Goal: Information Seeking & Learning: Find specific fact

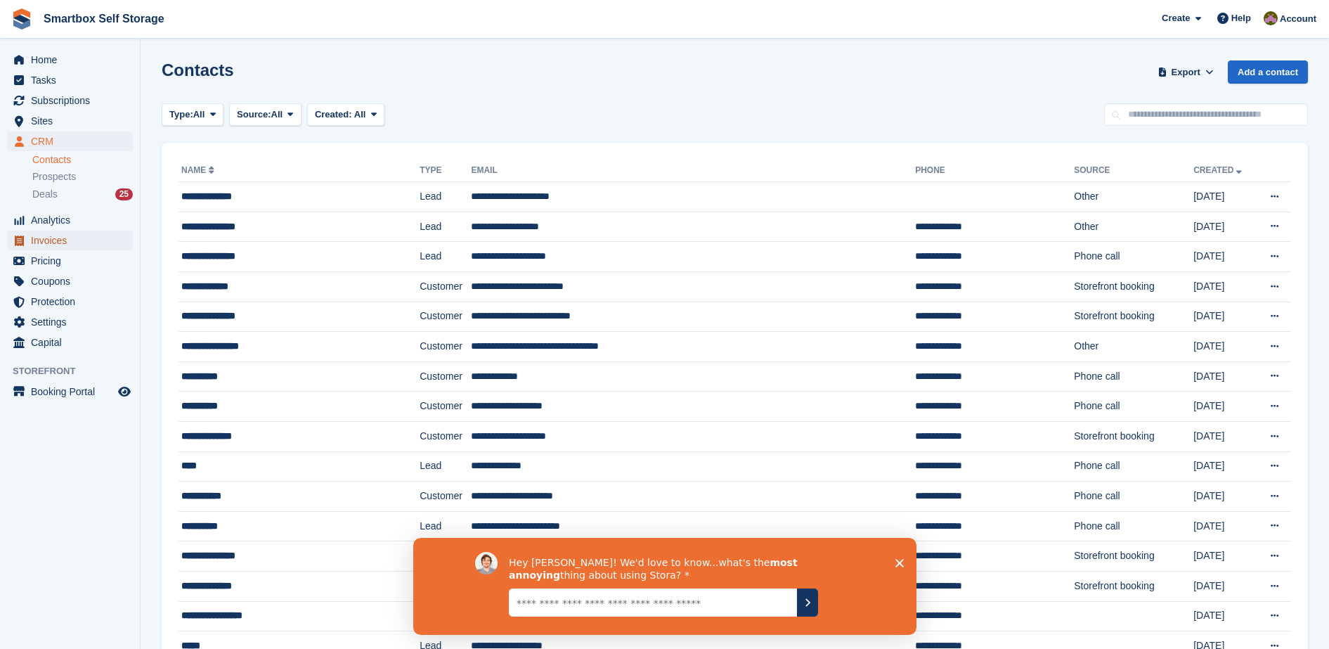
click at [81, 247] on span "Invoices" at bounding box center [73, 240] width 84 height 20
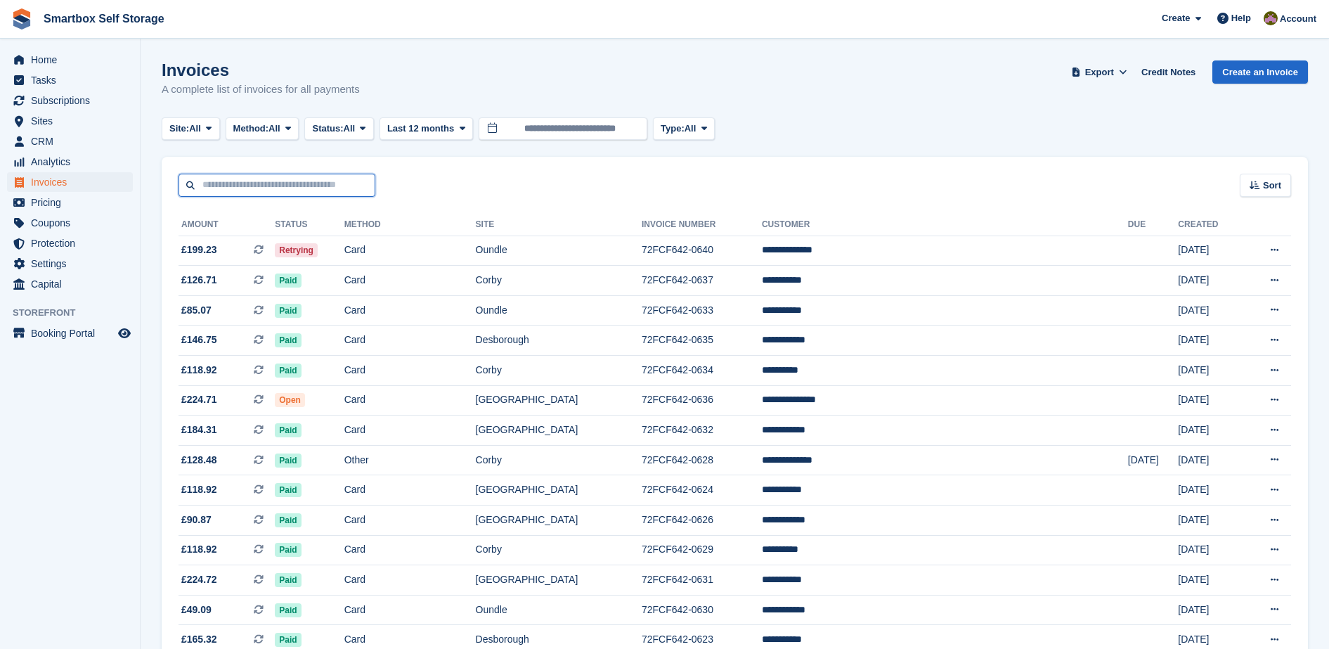
click at [287, 179] on input "text" at bounding box center [276, 185] width 197 height 23
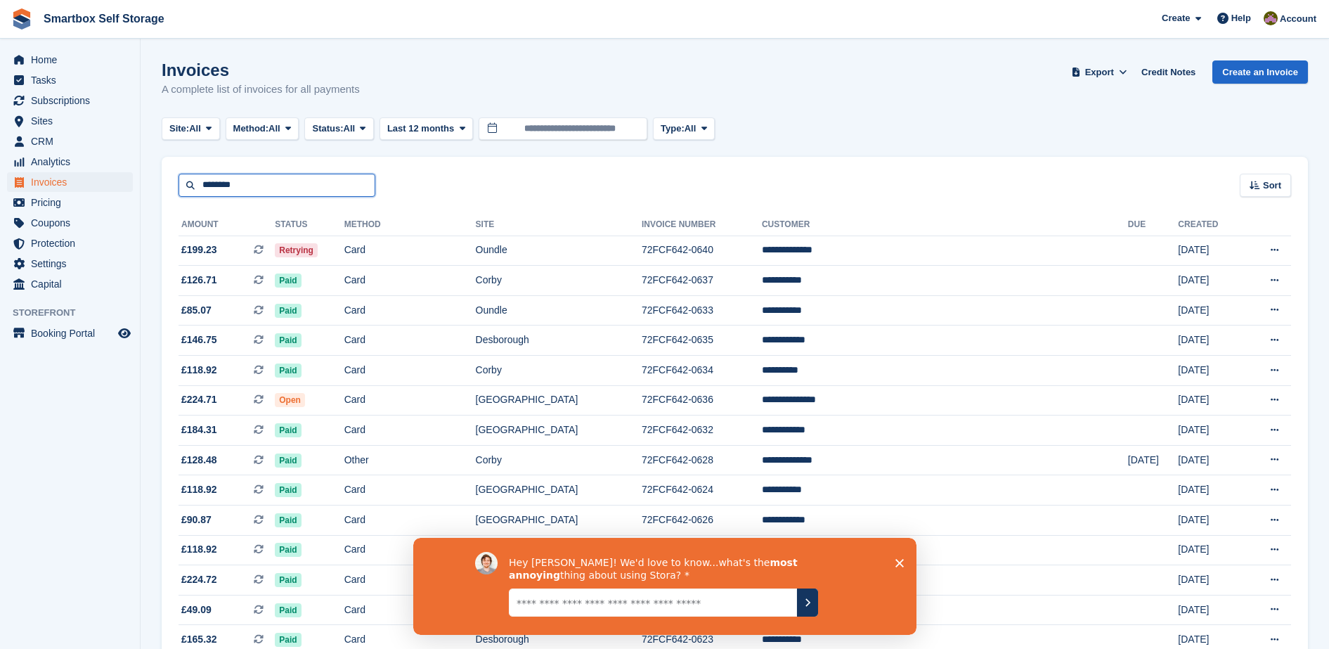
type input "********"
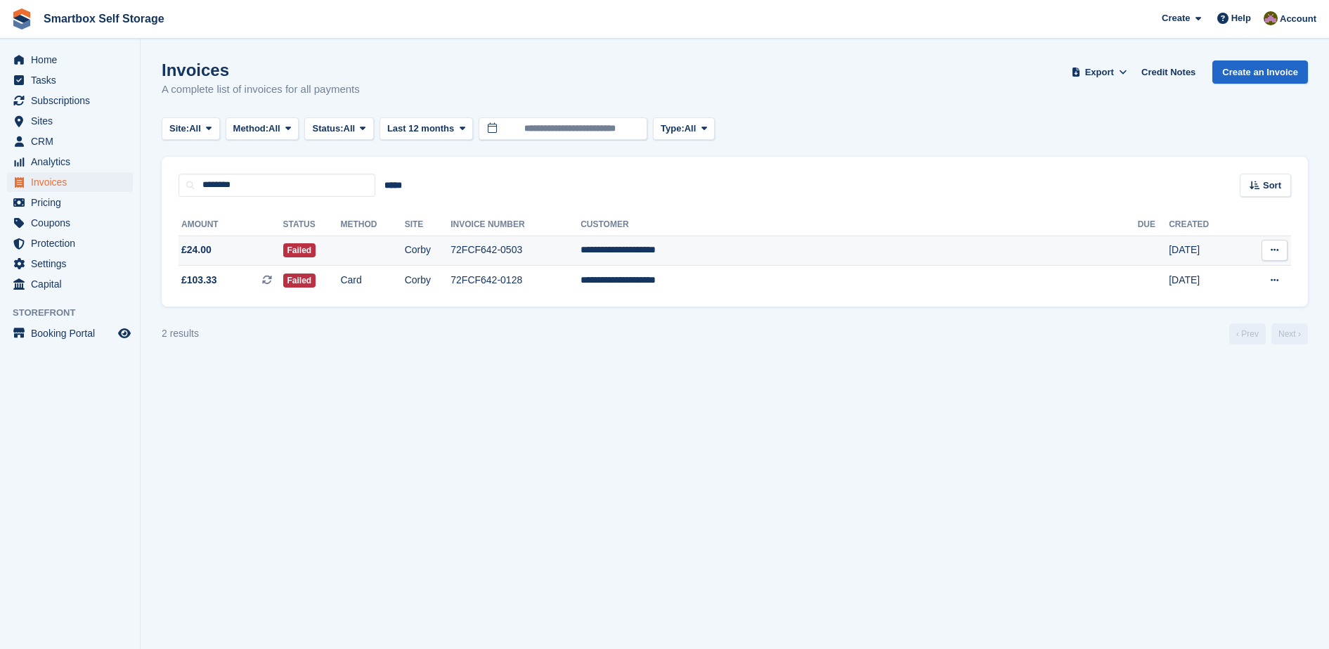
click at [580, 252] on td "72FCF642-0503" at bounding box center [515, 250] width 130 height 30
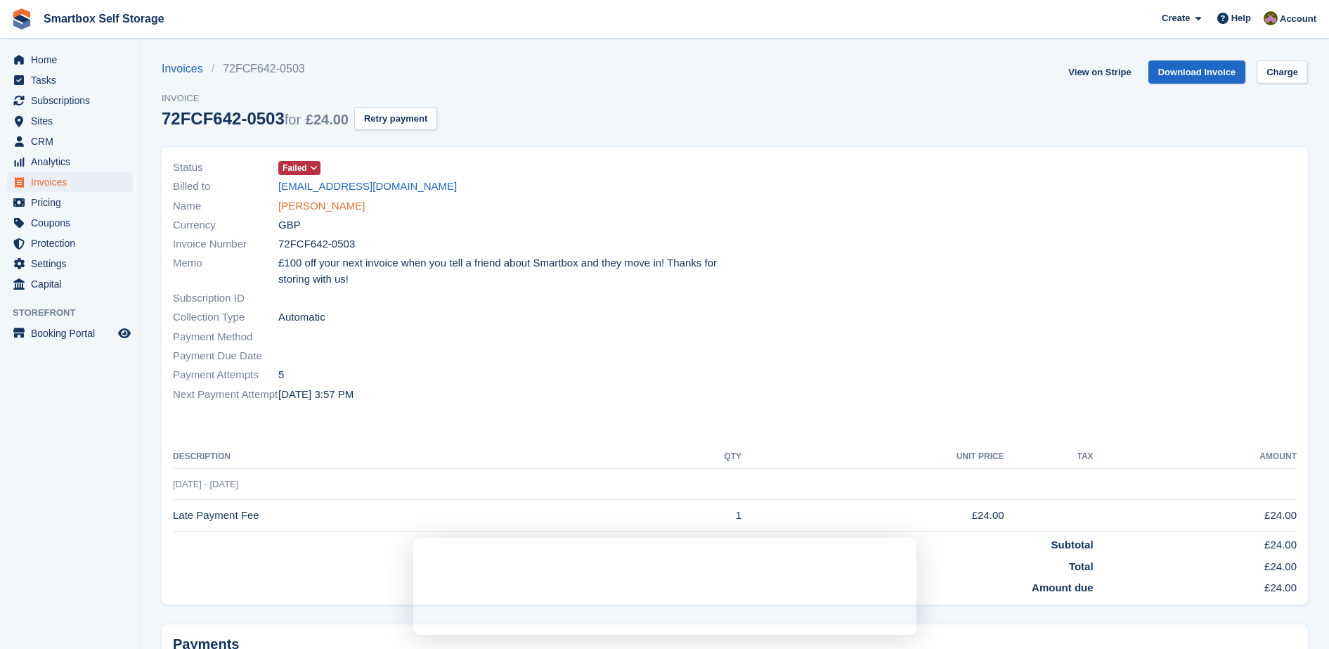
click at [365, 203] on link "MR ROBERT TOMASZEWSKI" at bounding box center [321, 206] width 86 height 16
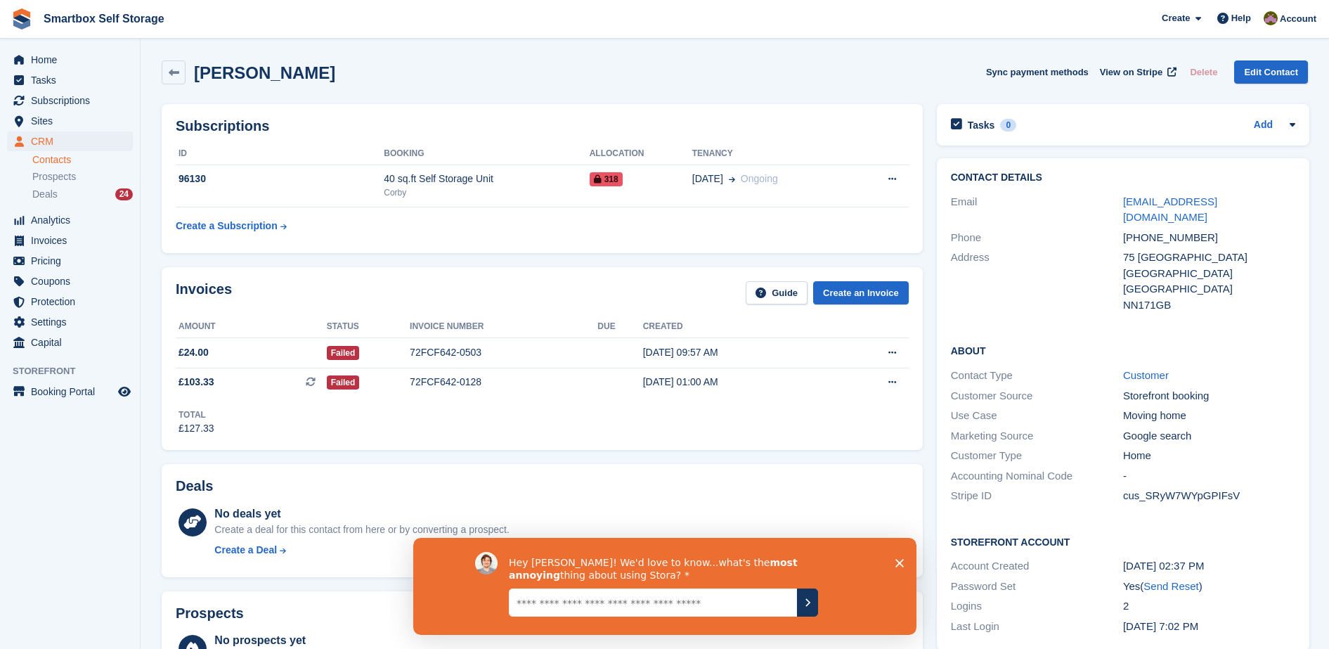
scroll to position [266, 0]
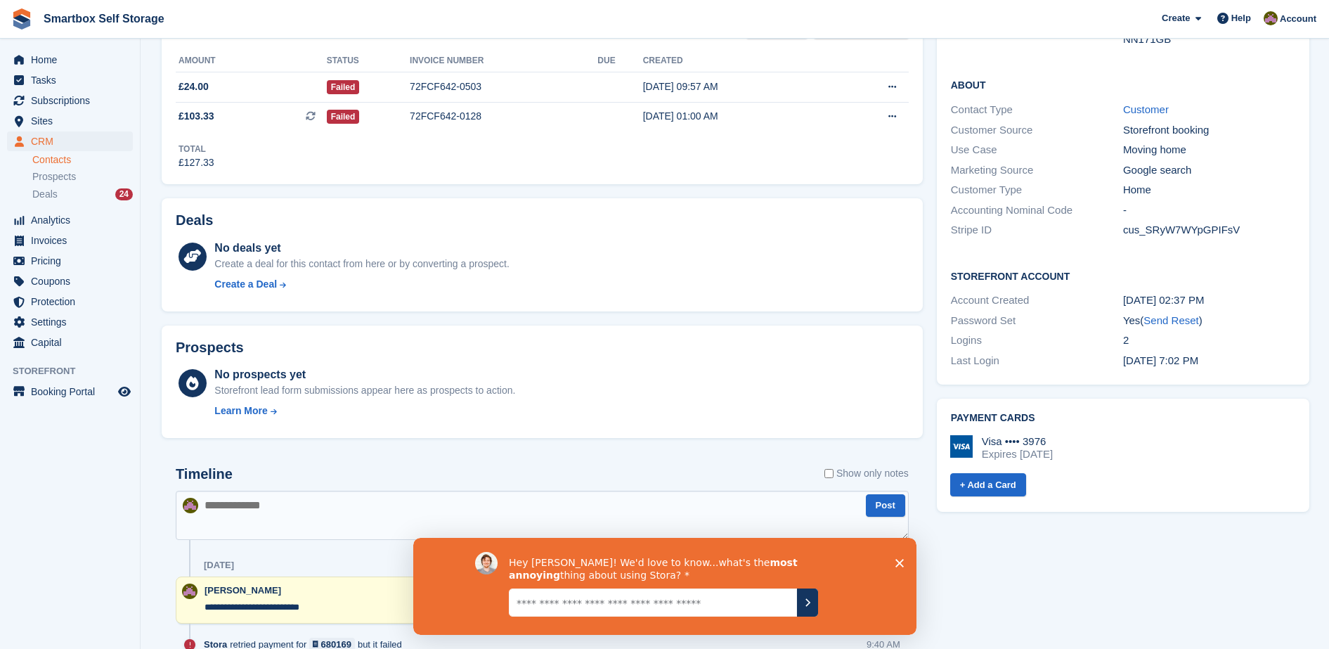
click at [469, 514] on textarea at bounding box center [542, 514] width 733 height 49
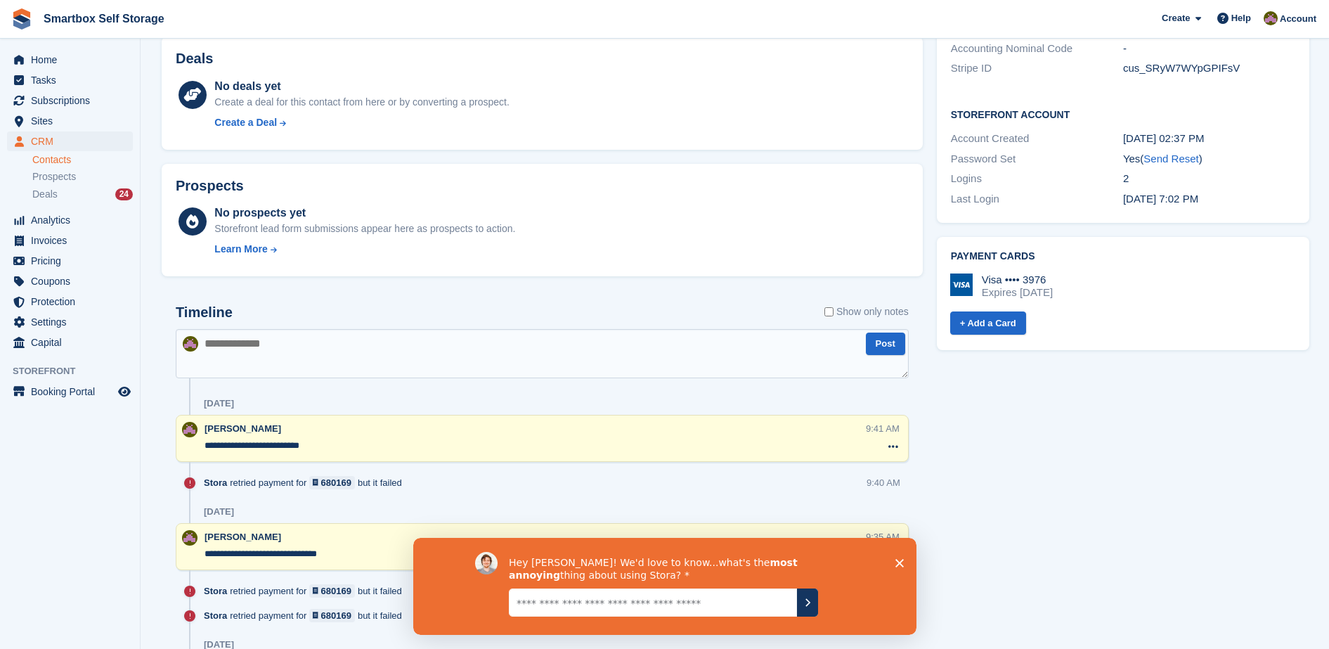
scroll to position [432, 0]
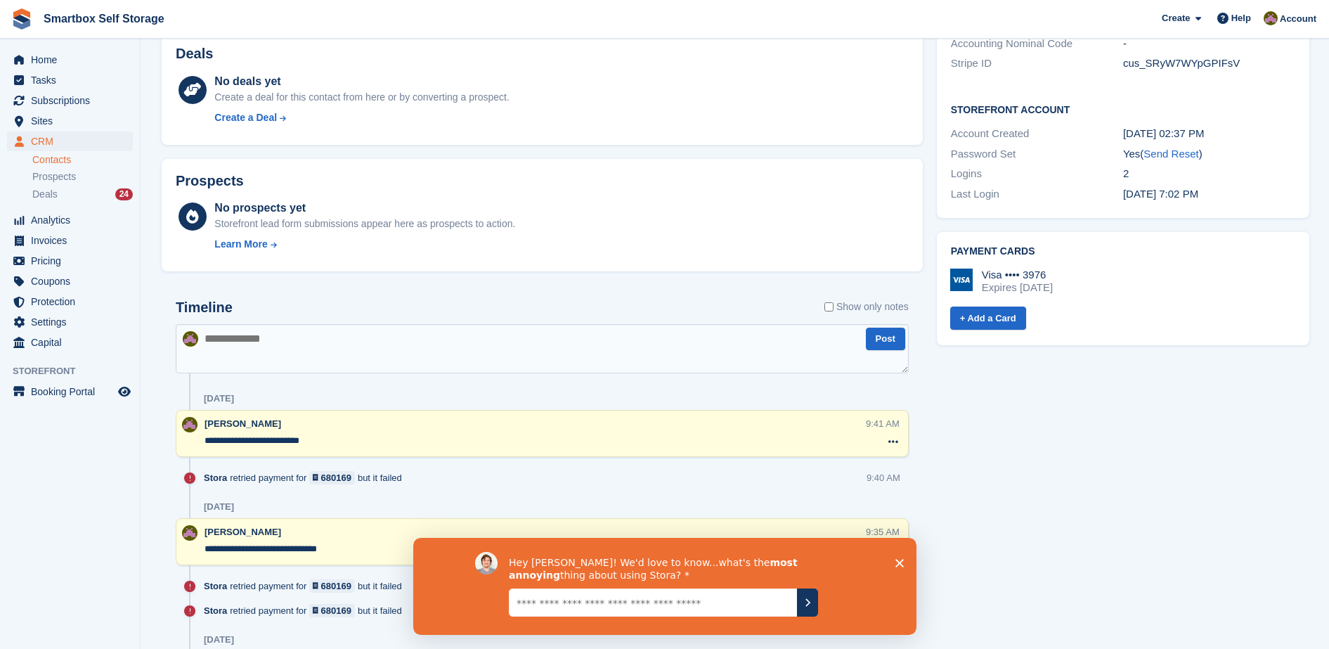
click at [479, 362] on textarea at bounding box center [542, 348] width 733 height 49
type textarea "**********"
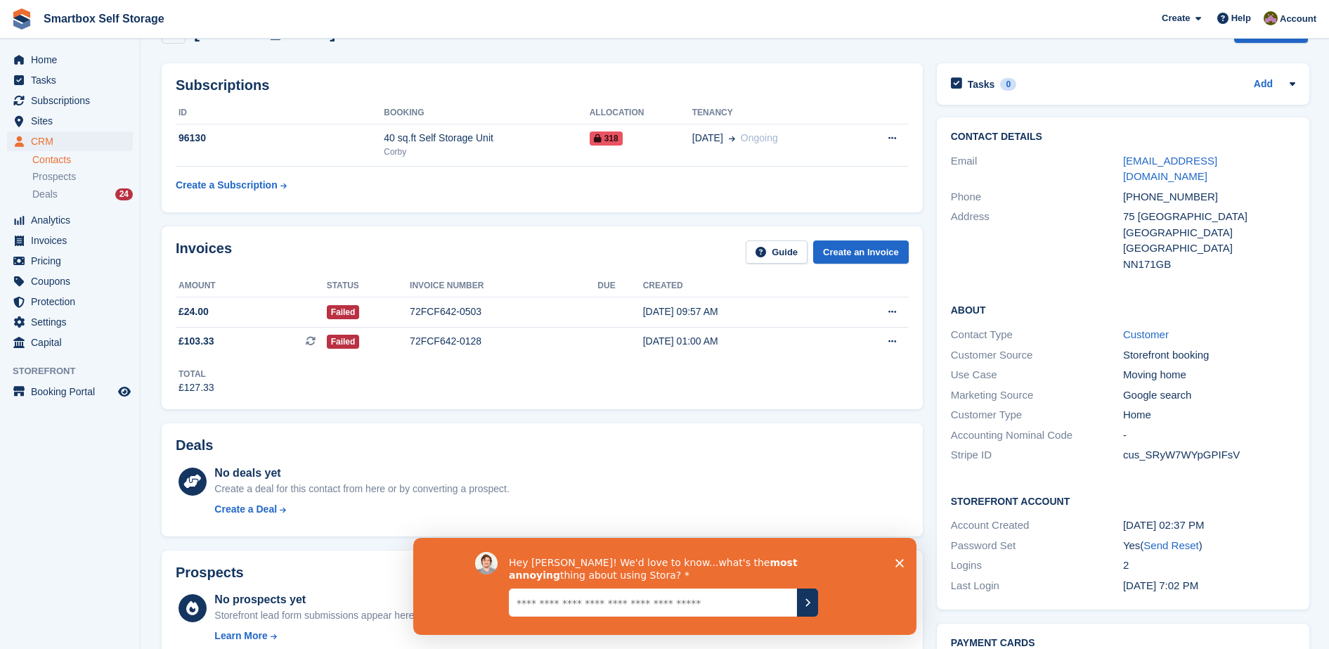
scroll to position [22, 0]
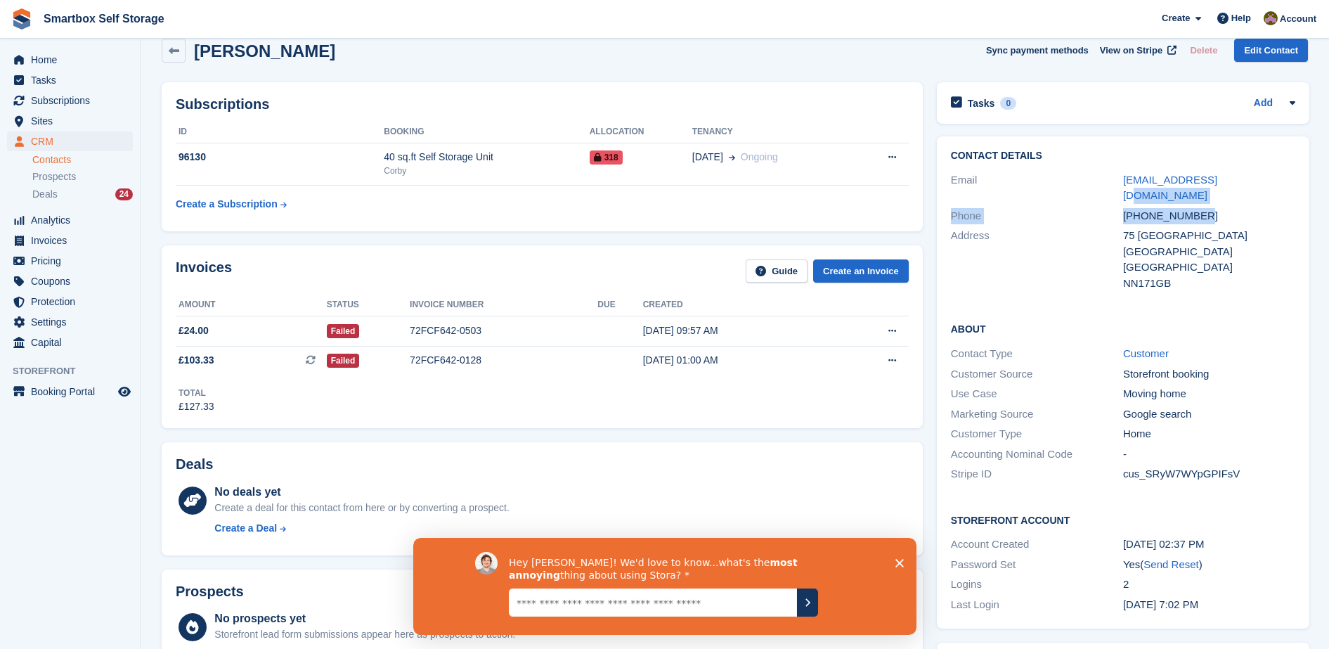
drag, startPoint x: 1213, startPoint y: 187, endPoint x: 1249, endPoint y: 202, distance: 39.0
click at [1249, 202] on div "Contact Details Email robertomaszewski1@gmail.com Phone +447517486446 Address 7…" at bounding box center [1123, 221] width 372 height 171
click at [1249, 208] on div "+447517486446" at bounding box center [1209, 216] width 172 height 16
drag, startPoint x: 1231, startPoint y: 207, endPoint x: 1095, endPoint y: 202, distance: 136.4
click at [1095, 206] on div "Phone +447517486446" at bounding box center [1123, 216] width 344 height 20
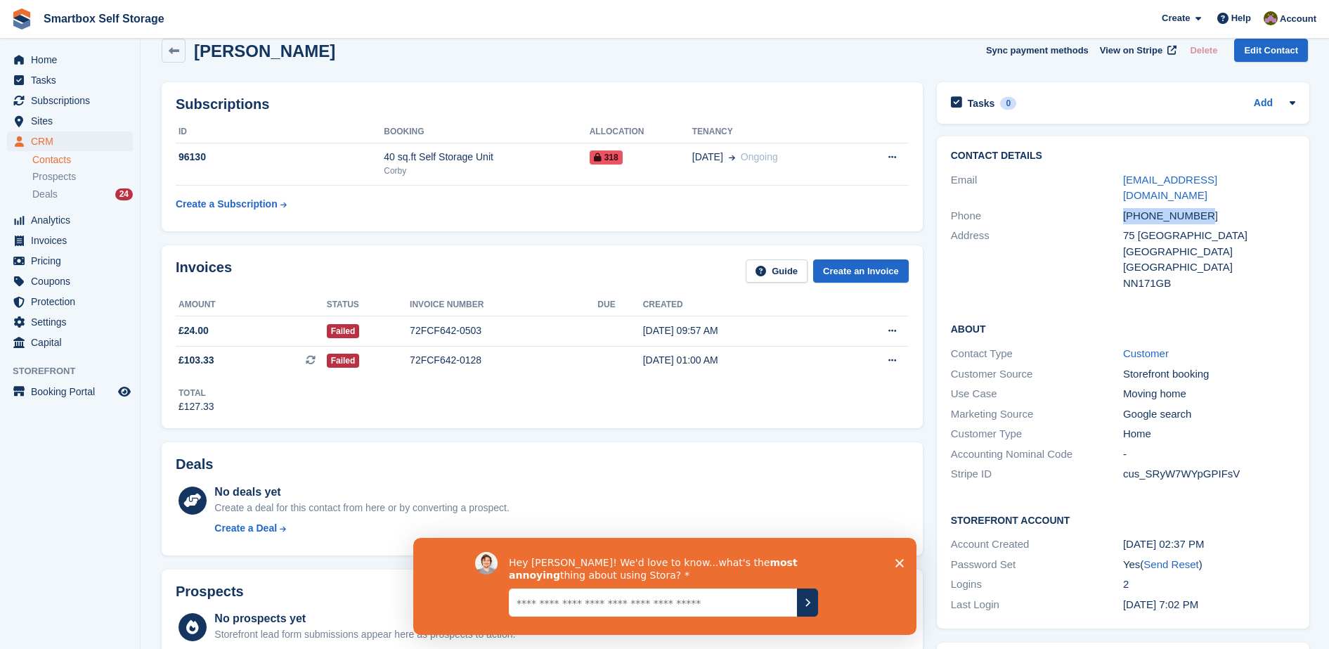
copy div "+447517486446"
click at [71, 251] on span "Pricing" at bounding box center [73, 261] width 84 height 20
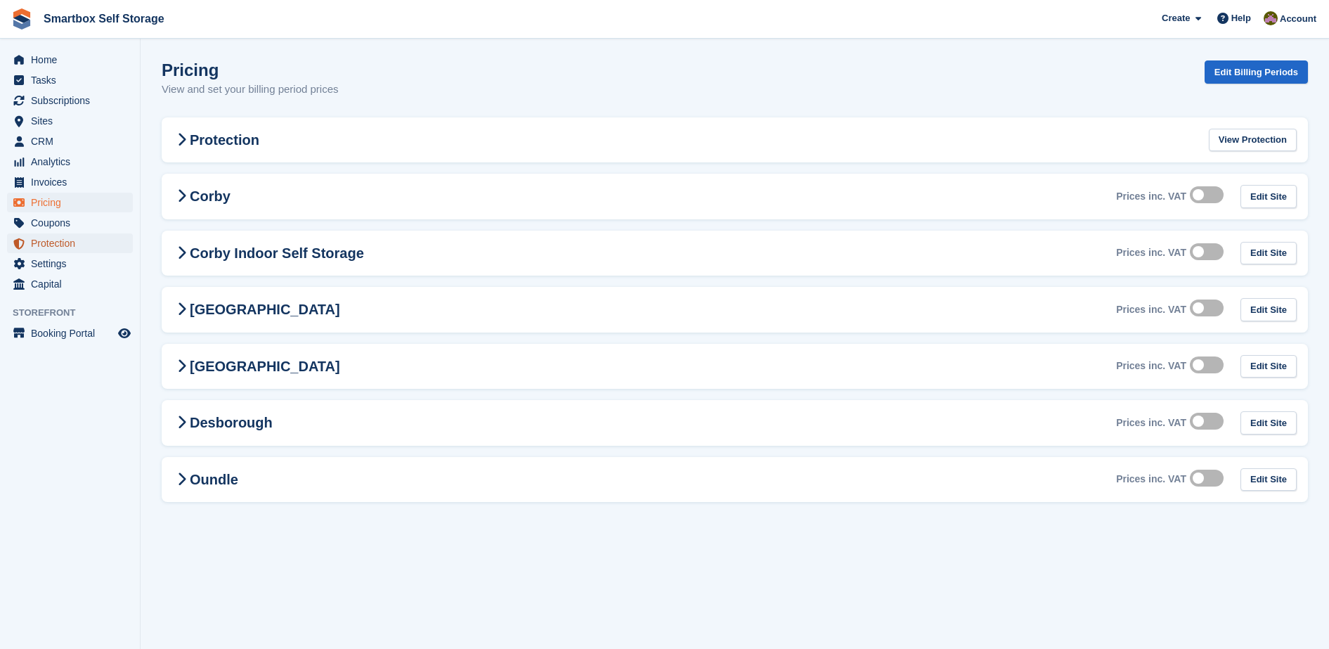
click at [76, 234] on span "Protection" at bounding box center [73, 243] width 84 height 20
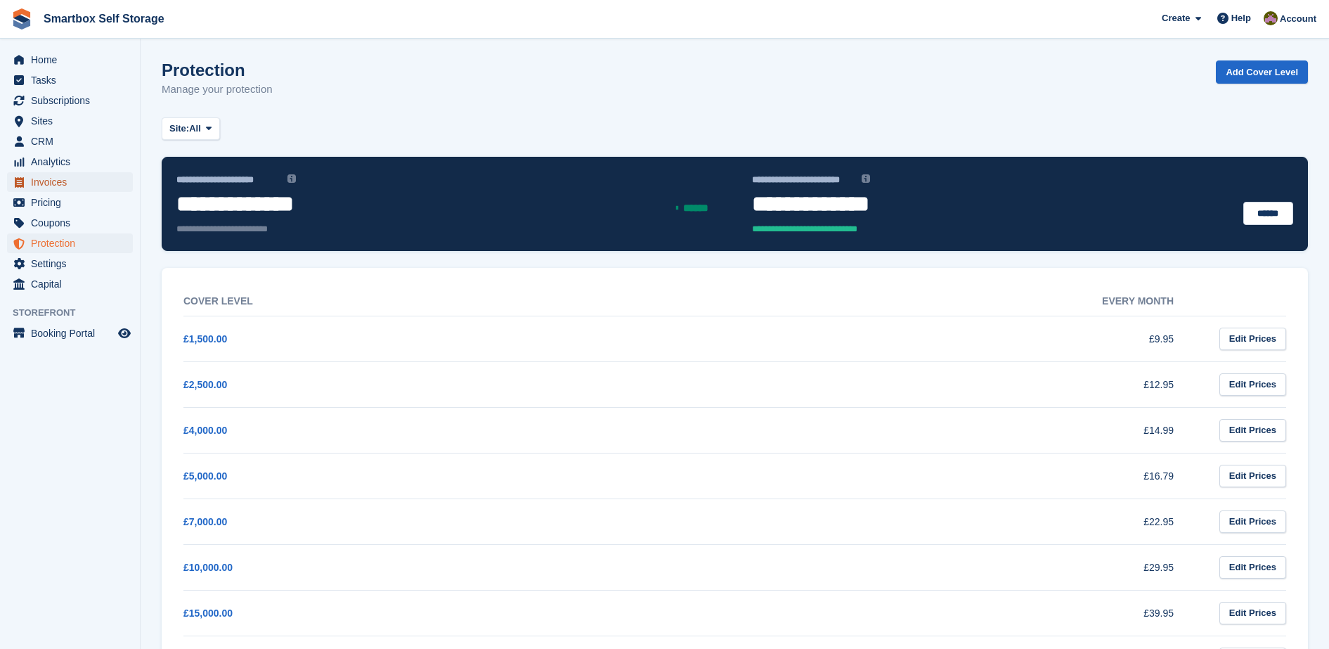
click at [95, 187] on span "Invoices" at bounding box center [73, 182] width 84 height 20
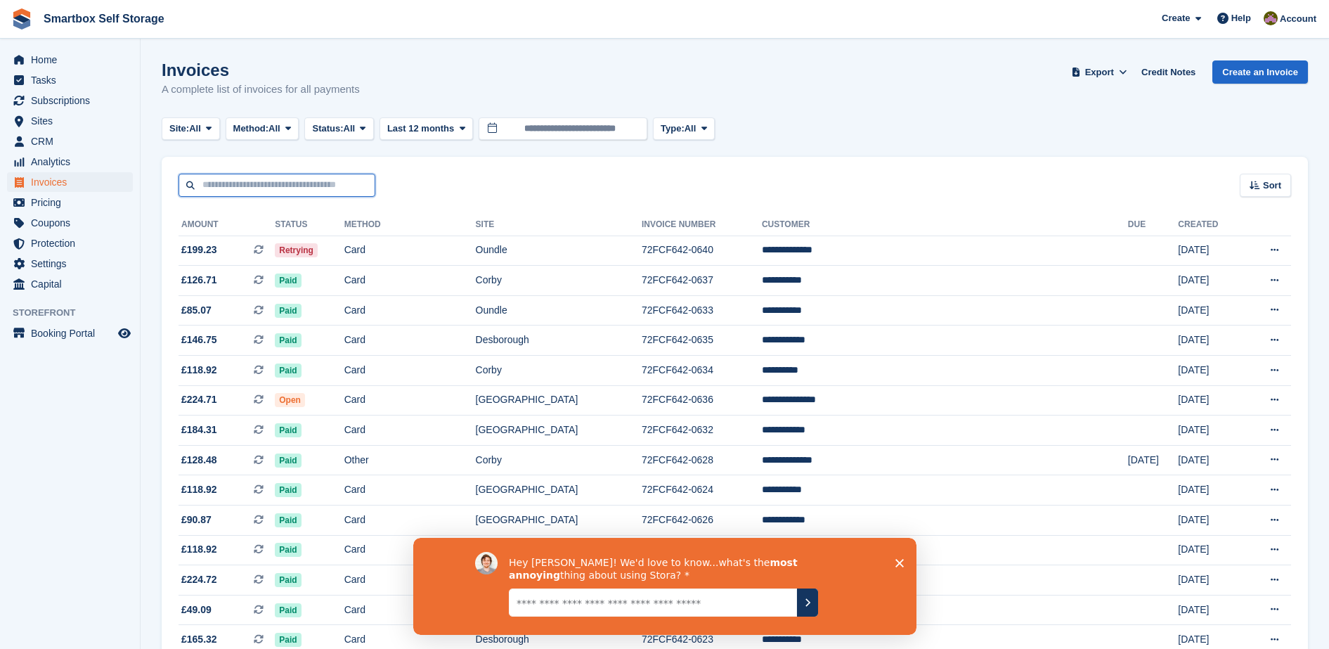
click at [254, 194] on input "text" at bounding box center [276, 185] width 197 height 23
type input "*********"
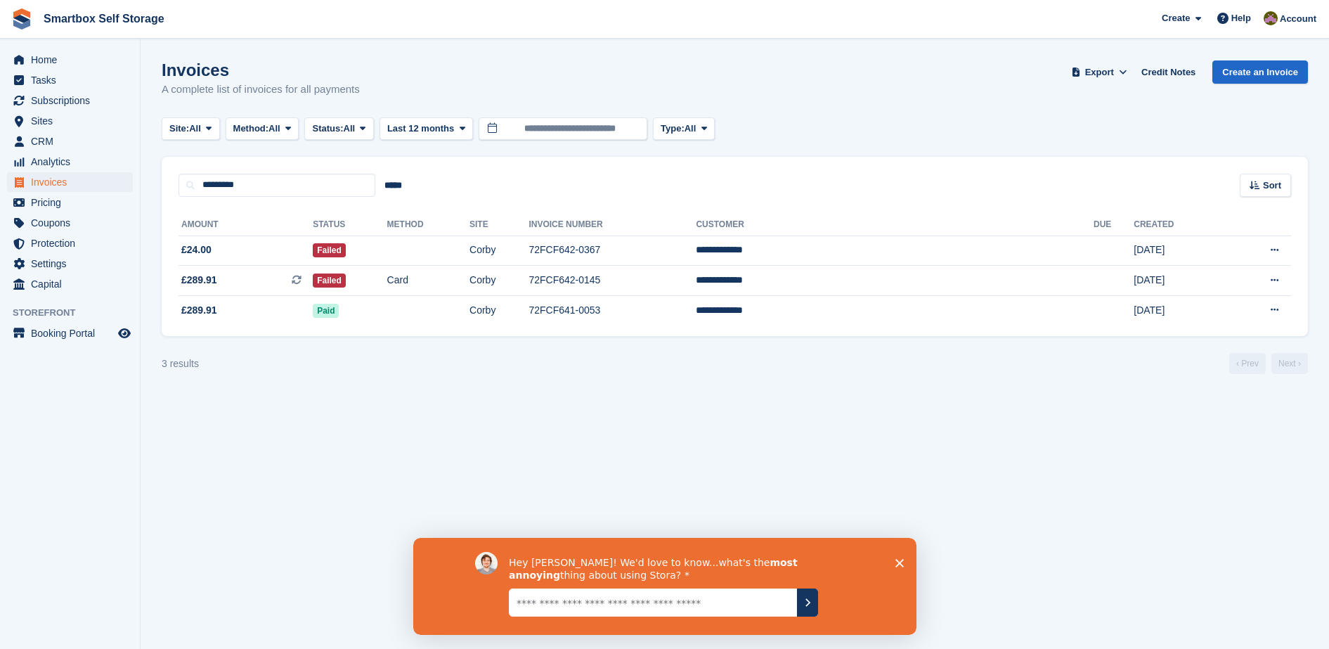
click at [689, 232] on th "Invoice Number" at bounding box center [611, 225] width 167 height 22
click at [688, 245] on td "72FCF642-0367" at bounding box center [611, 250] width 167 height 30
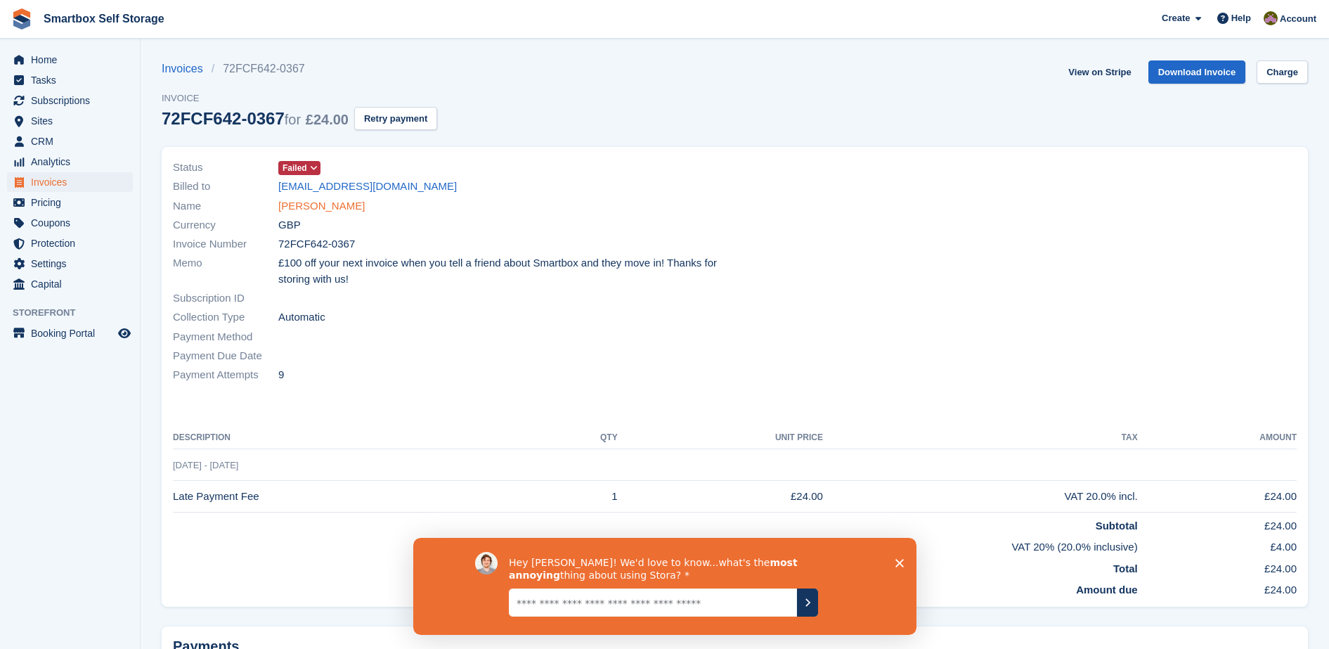
click at [292, 205] on link "Sally Youdale" at bounding box center [321, 206] width 86 height 16
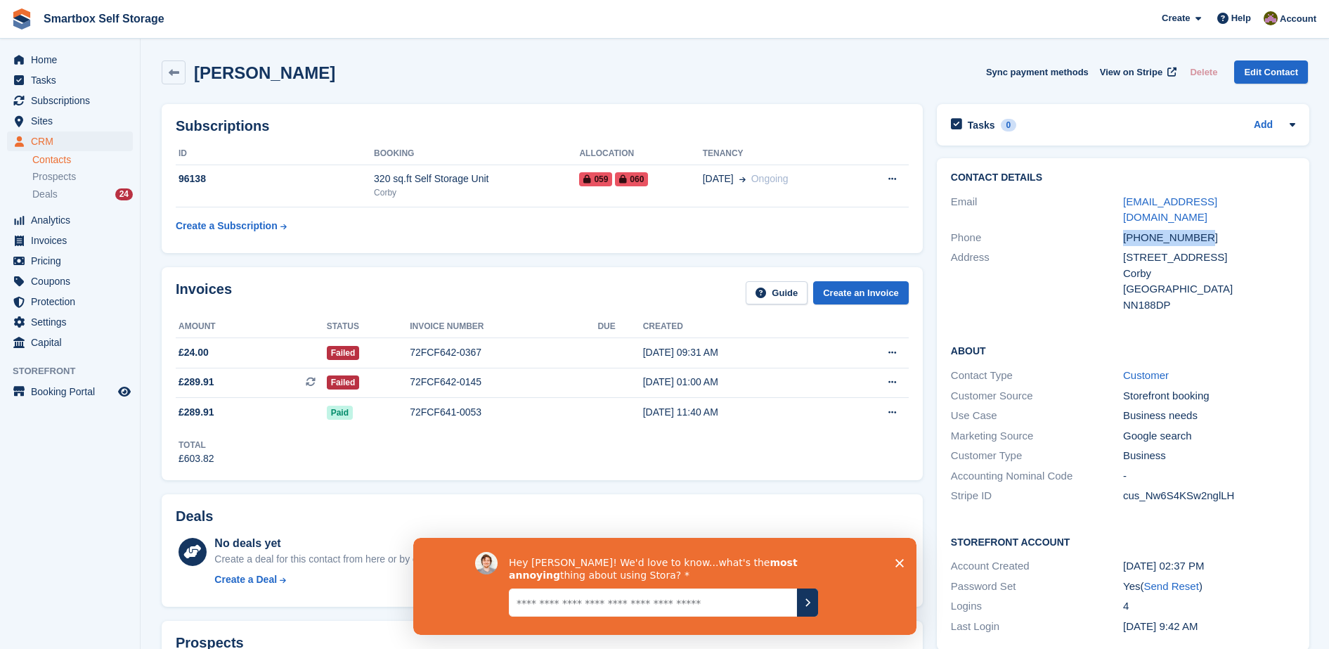
drag, startPoint x: 1211, startPoint y: 229, endPoint x: 1117, endPoint y: 226, distance: 93.5
click at [1117, 228] on div "Phone +447841664337" at bounding box center [1123, 238] width 344 height 20
copy div "+447841664337"
drag, startPoint x: 1193, startPoint y: 291, endPoint x: 1118, endPoint y: 242, distance: 89.5
click at [1118, 247] on div "Address 35 Bideford Sq Corby United Kingdom NN188DP" at bounding box center [1123, 280] width 344 height 67
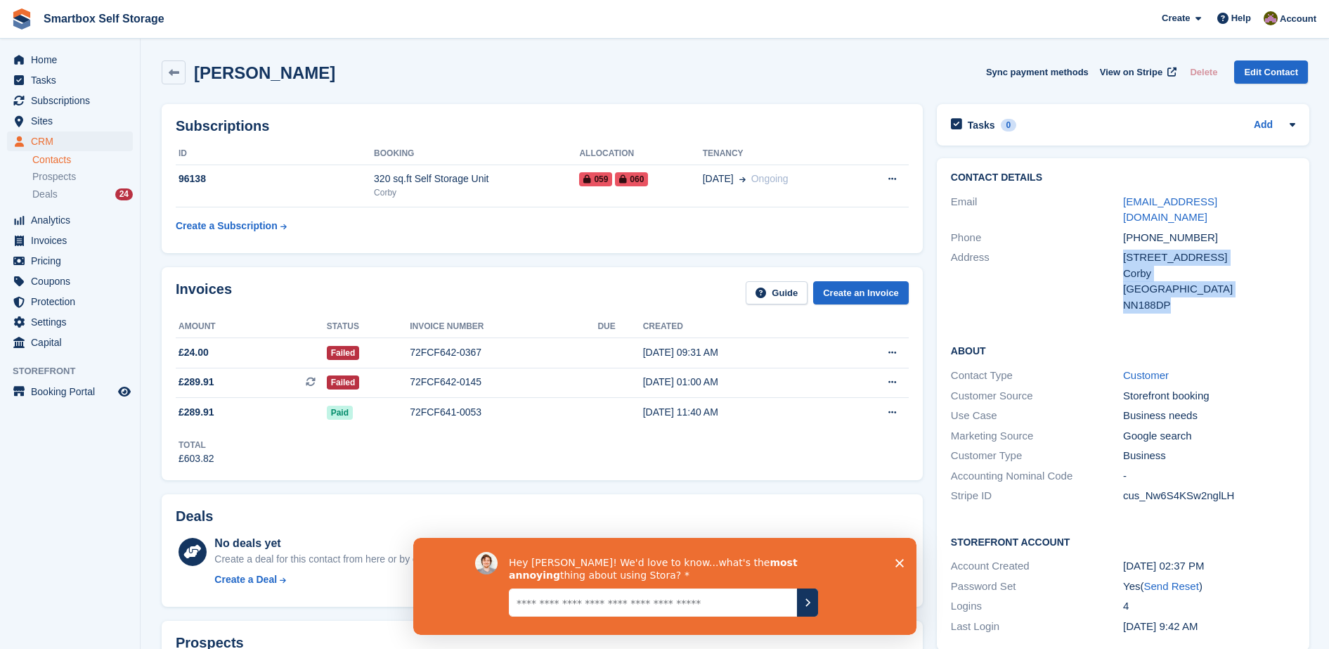
copy div "35 Bideford Sq Corby United Kingdom NN188DP"
click at [124, 241] on link "Invoices" at bounding box center [70, 240] width 126 height 20
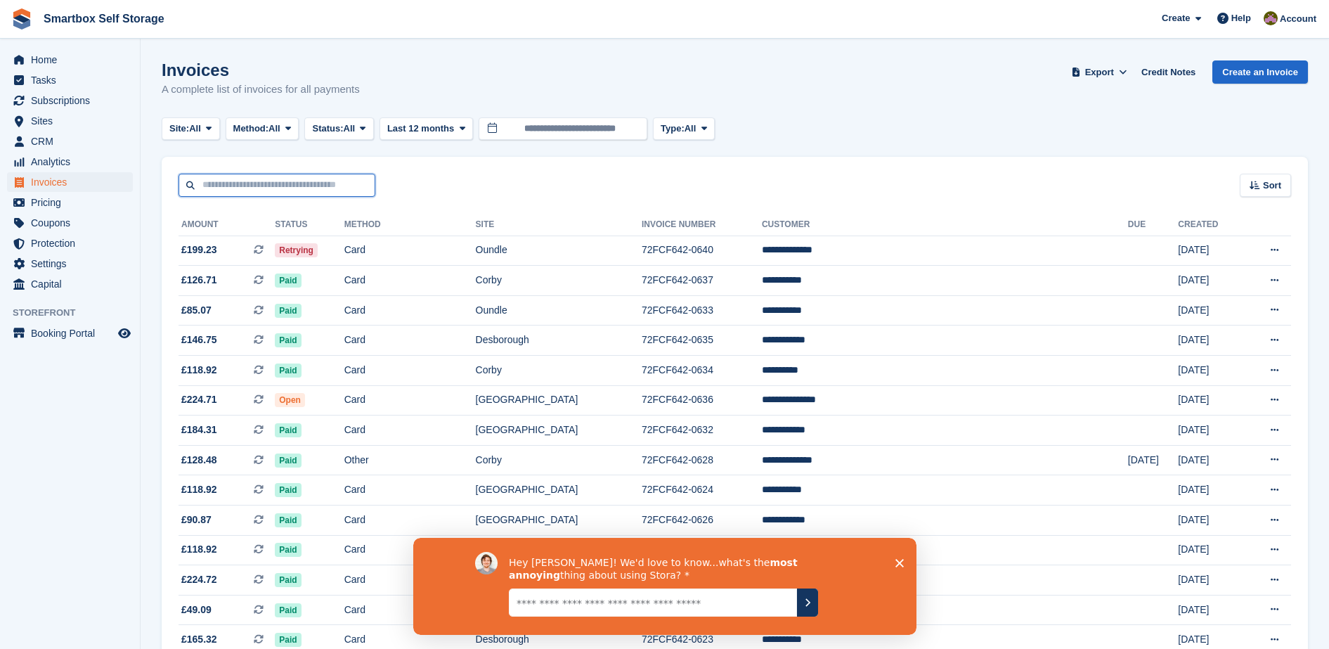
click at [330, 181] on input "text" at bounding box center [276, 185] width 197 height 23
type input "*****"
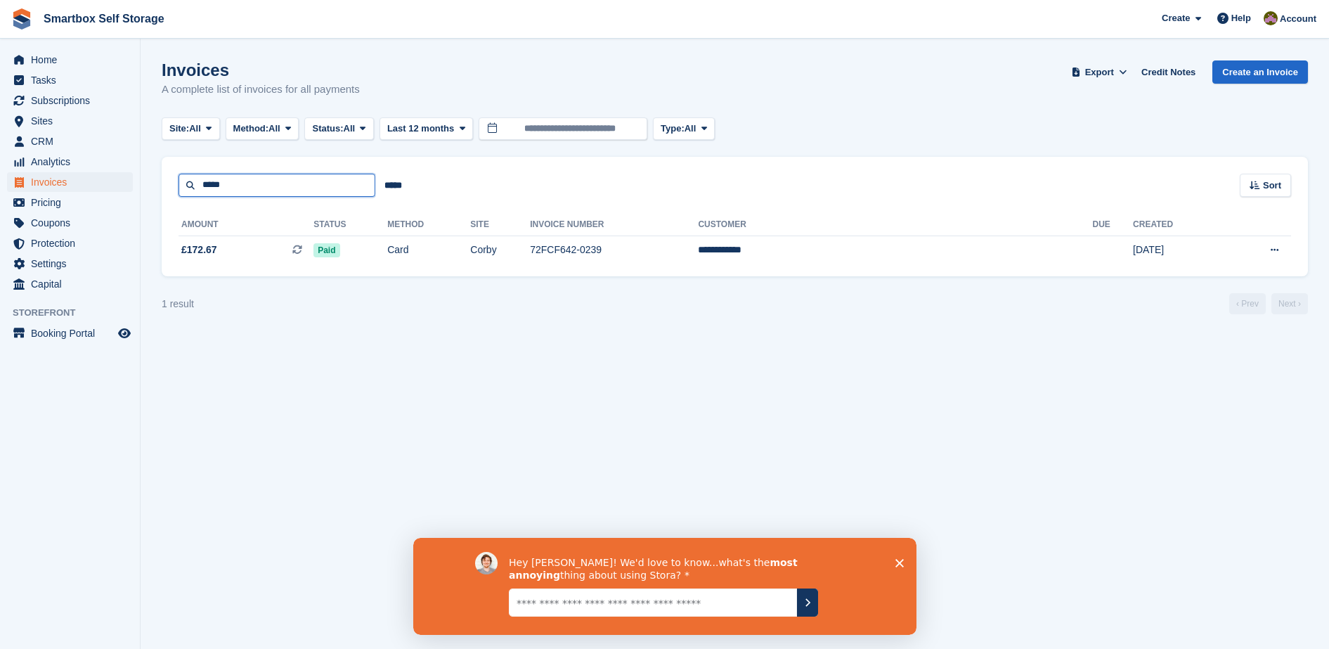
click at [332, 189] on input "*****" at bounding box center [276, 185] width 197 height 23
click at [91, 105] on span "Subscriptions" at bounding box center [73, 101] width 84 height 20
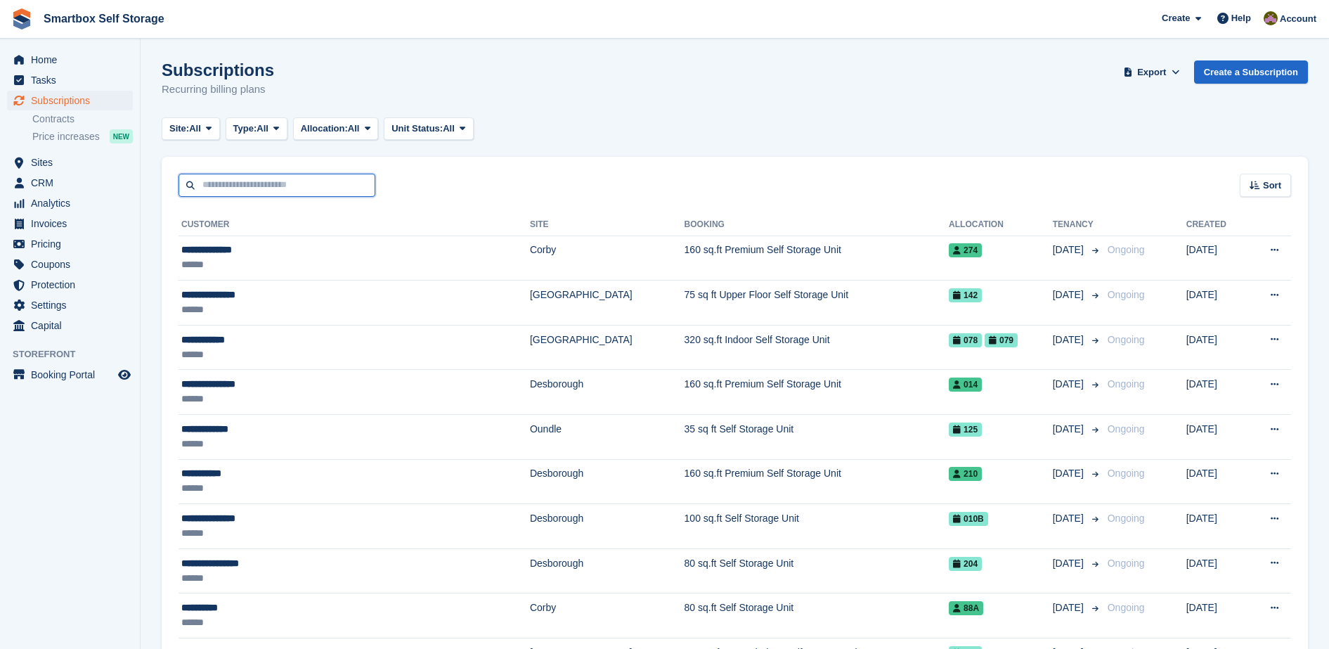
click at [286, 180] on input "text" at bounding box center [276, 185] width 197 height 23
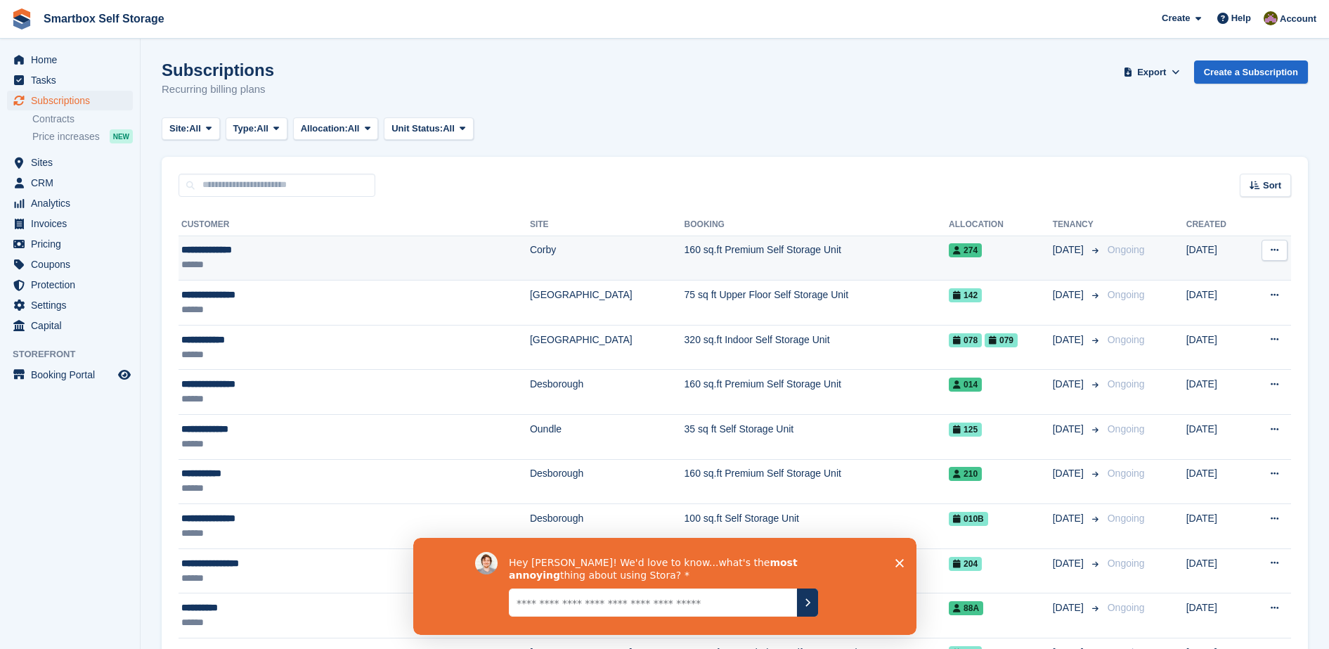
click at [684, 254] on td "160 sq.ft Premium Self Storage Unit" at bounding box center [816, 257] width 265 height 45
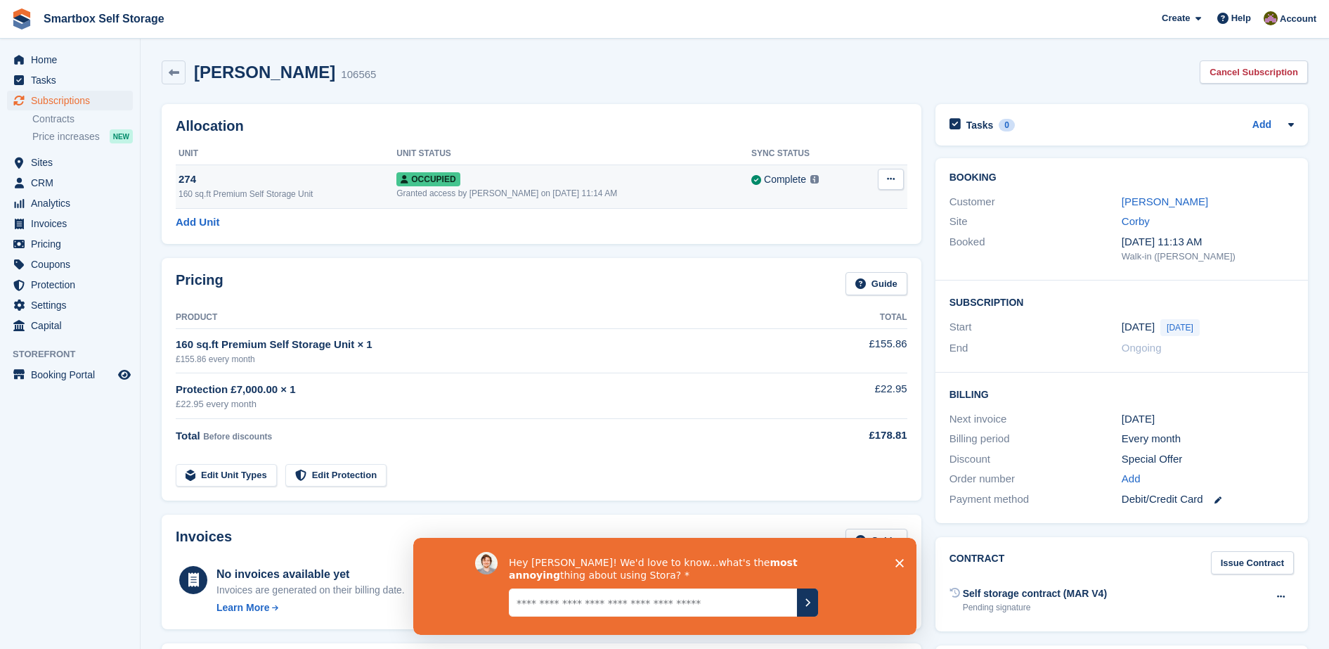
click at [431, 182] on span "Occupied" at bounding box center [427, 179] width 63 height 14
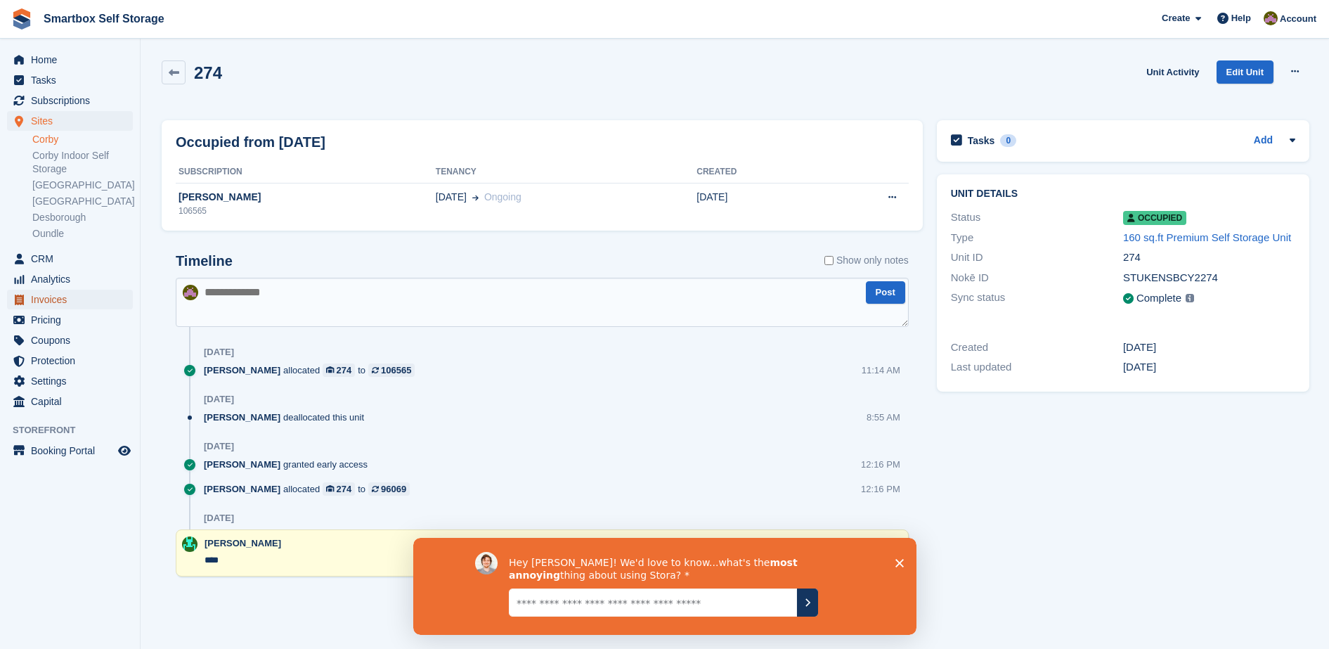
click at [91, 297] on span "Invoices" at bounding box center [73, 299] width 84 height 20
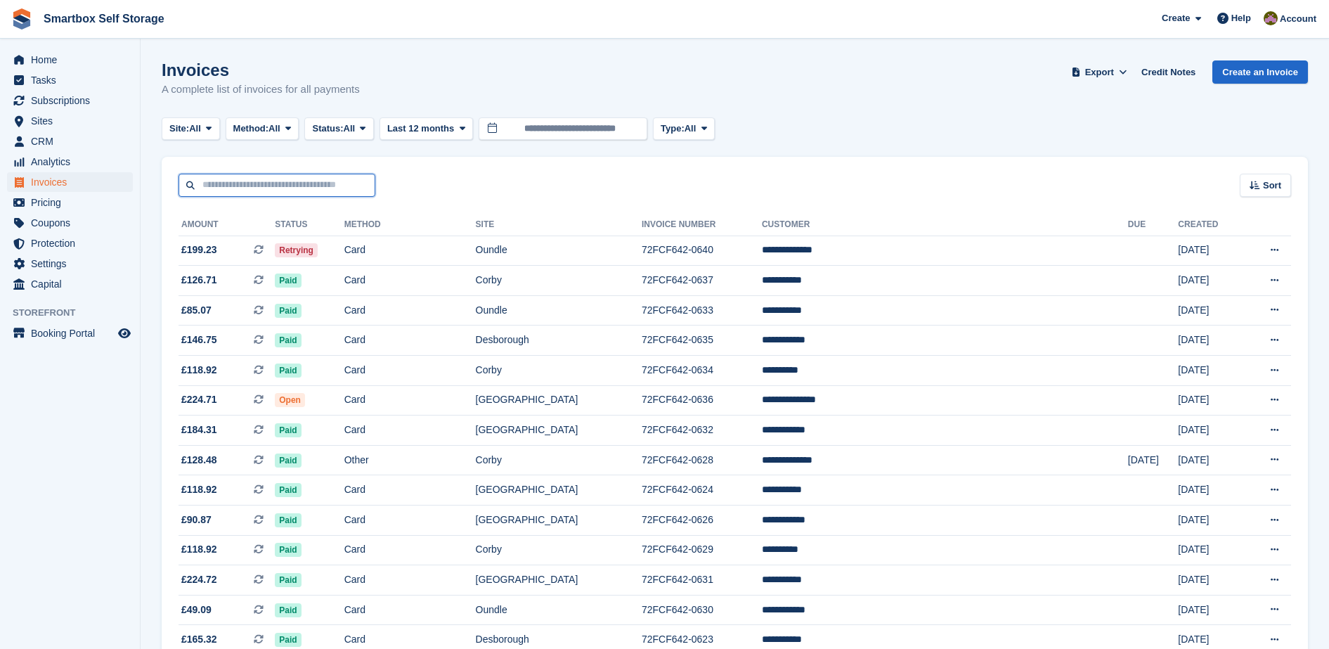
click at [329, 181] on input "text" at bounding box center [276, 185] width 197 height 23
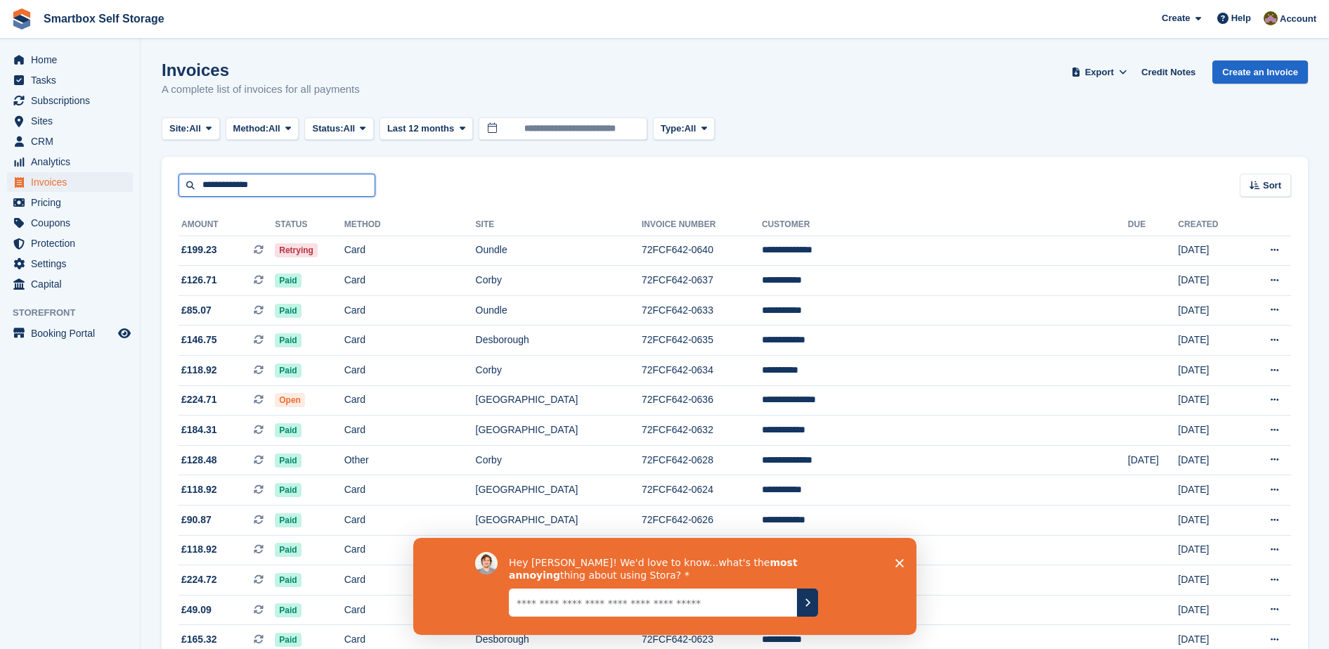
type input "**********"
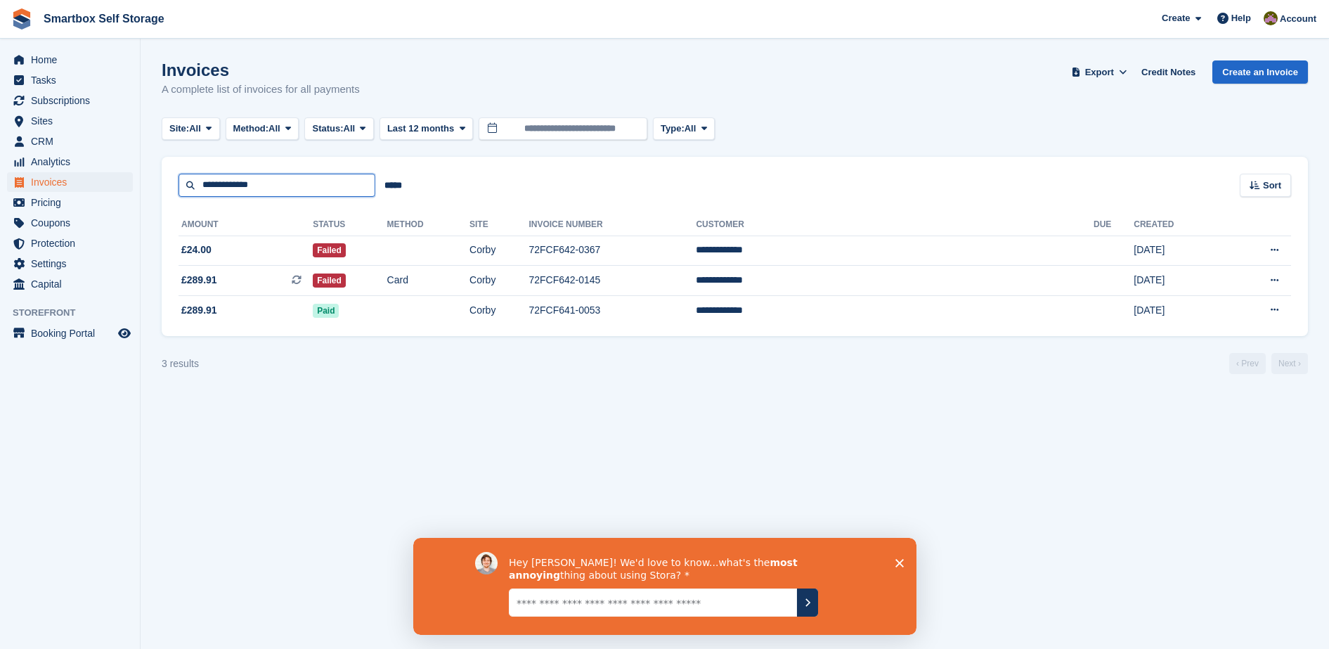
click at [299, 178] on input "**********" at bounding box center [276, 185] width 197 height 23
type input "**********"
drag, startPoint x: 418, startPoint y: 247, endPoint x: 853, endPoint y: 249, distance: 434.9
click at [696, 249] on td "72FCF642-0367" at bounding box center [611, 250] width 167 height 30
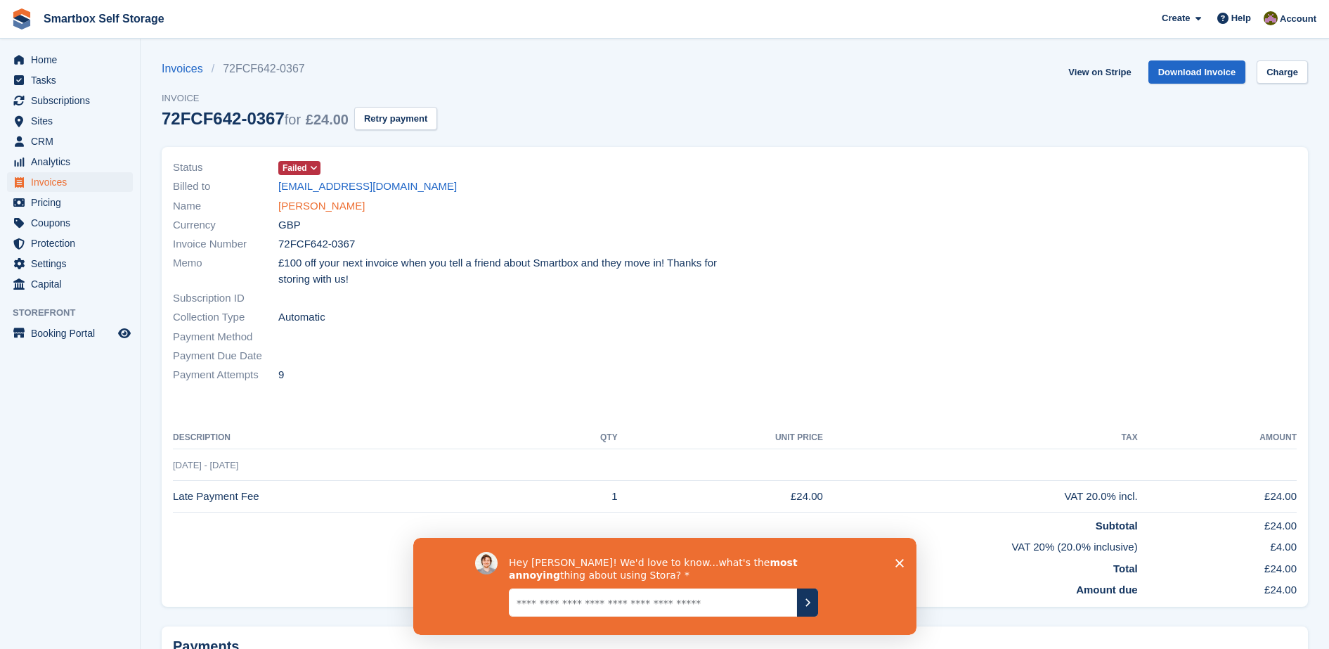
click at [324, 202] on link "[PERSON_NAME]" at bounding box center [321, 206] width 86 height 16
